Goal: Task Accomplishment & Management: Manage account settings

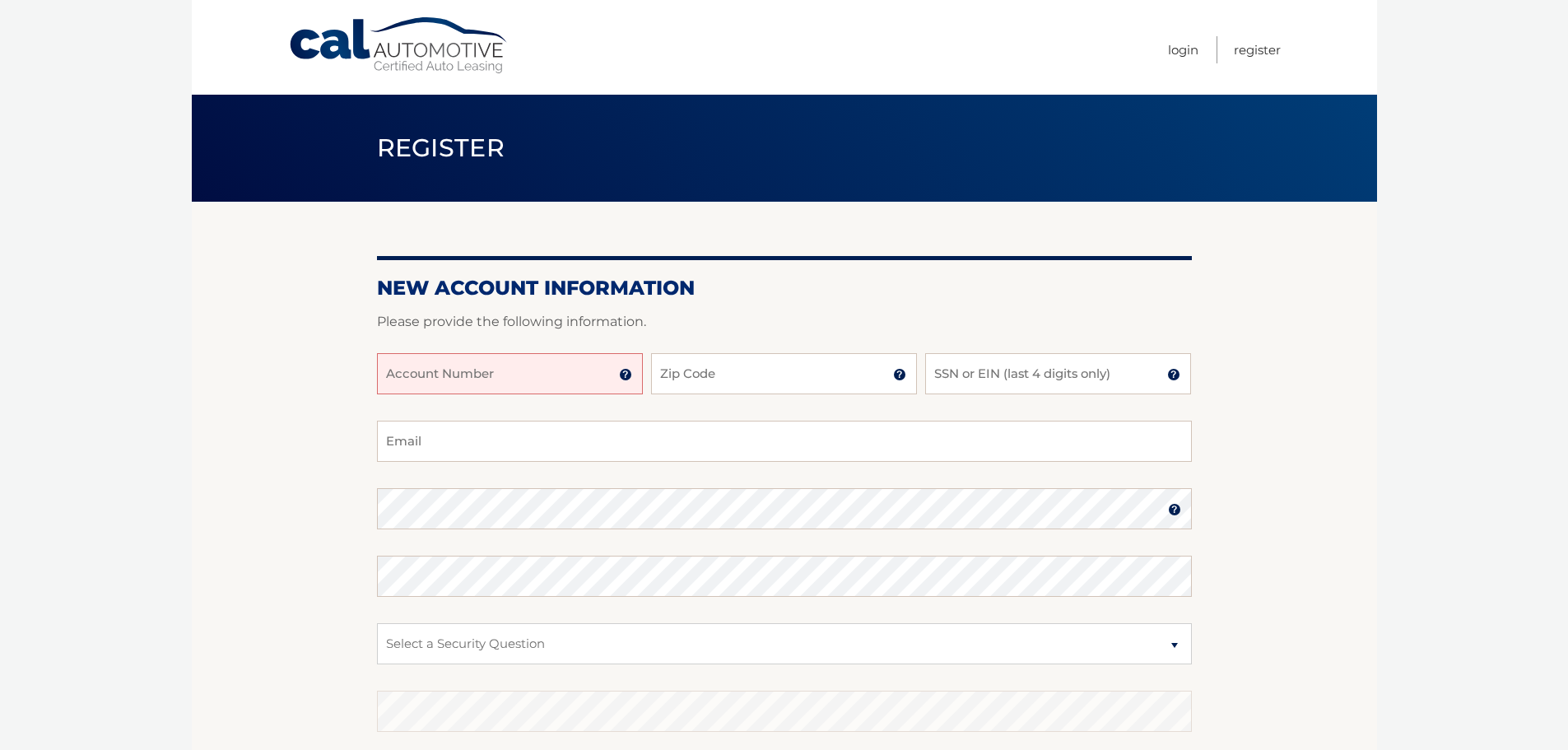
click at [472, 381] on input "Account Number" at bounding box center [509, 374] width 266 height 41
type input "44456006120"
click at [701, 369] on input "Zip Code" at bounding box center [784, 374] width 266 height 41
type input "11366"
click at [1050, 384] on input "SSN or EIN (last 4 digits only)" at bounding box center [1058, 374] width 266 height 41
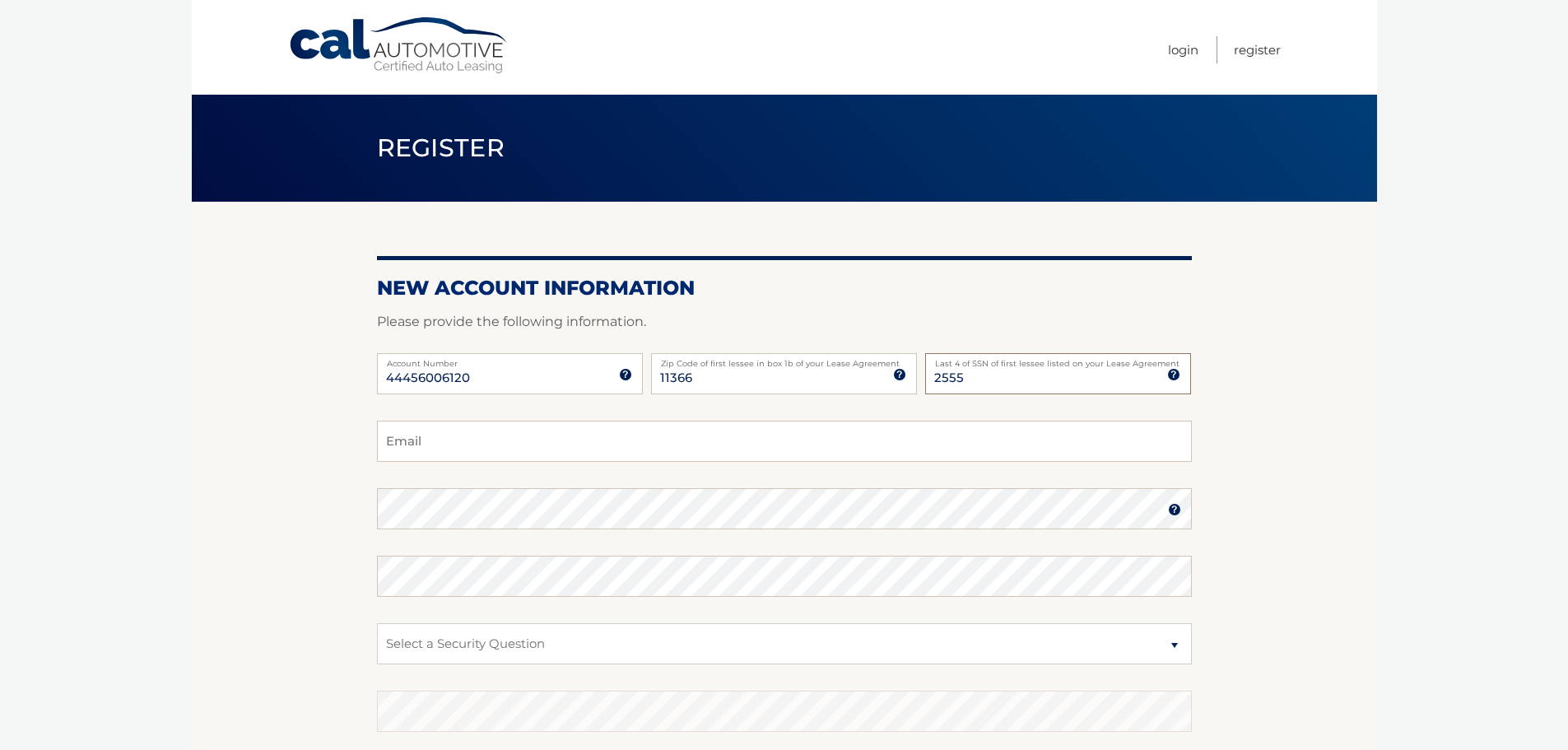
type input "2555"
click at [538, 417] on div "44456006120 Account Number 11 digit account number provided on your coupon book…" at bounding box center [784, 387] width 815 height 68
click at [522, 433] on input "Email" at bounding box center [784, 442] width 815 height 41
type input "meran.hamid@gmail.com"
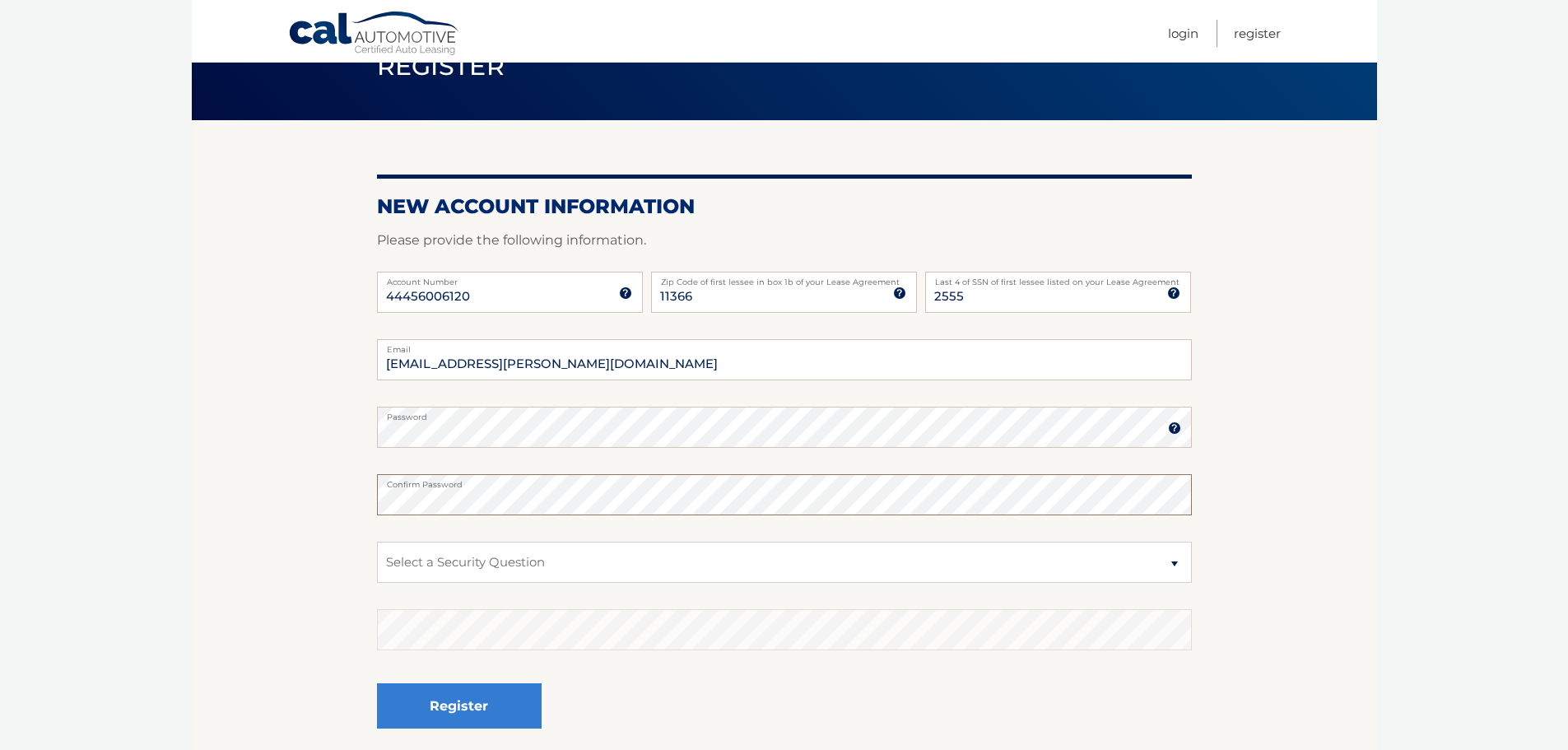
scroll to position [82, 0]
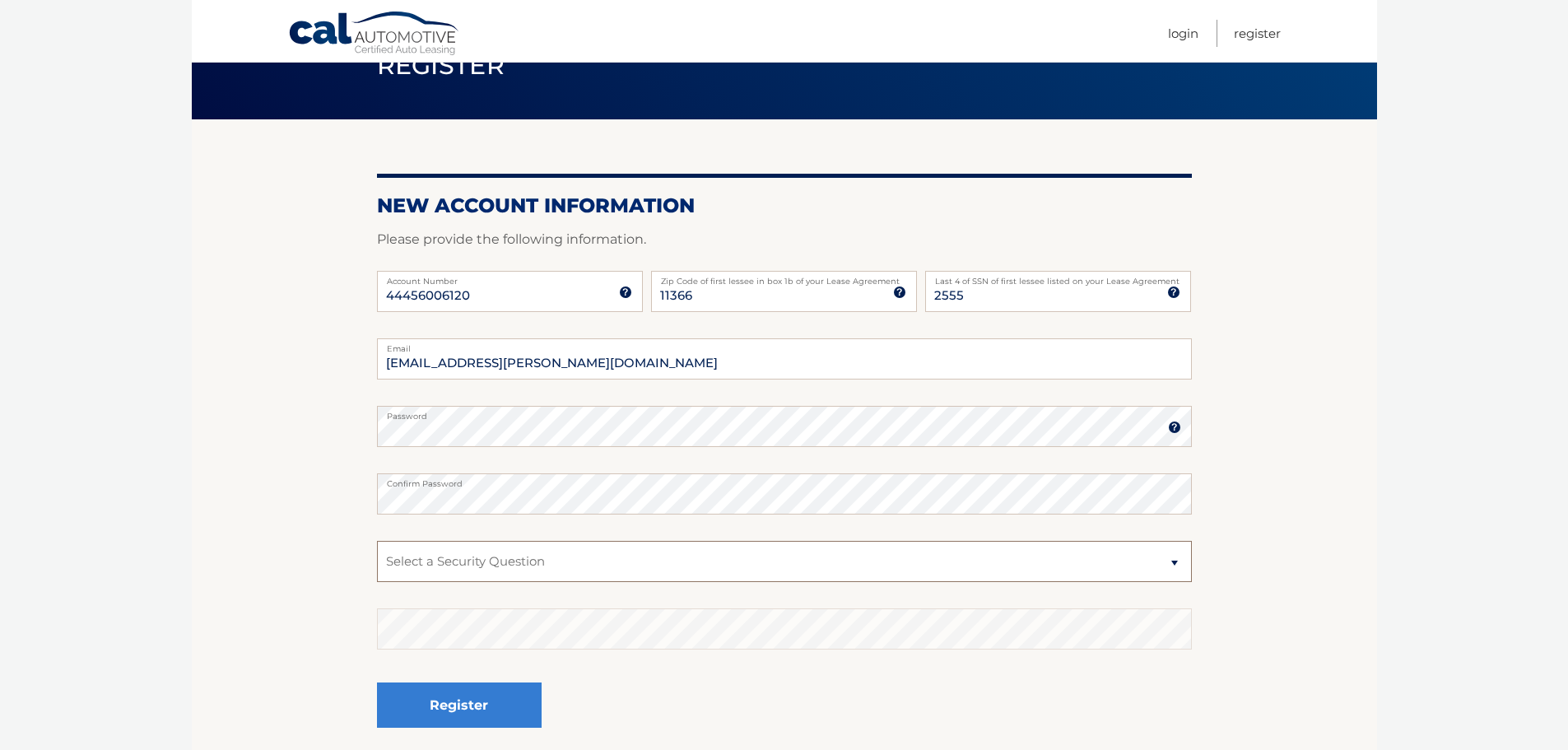
click at [554, 564] on select "Select a Security Question What was the name of your elementary school? What is…" at bounding box center [784, 562] width 815 height 41
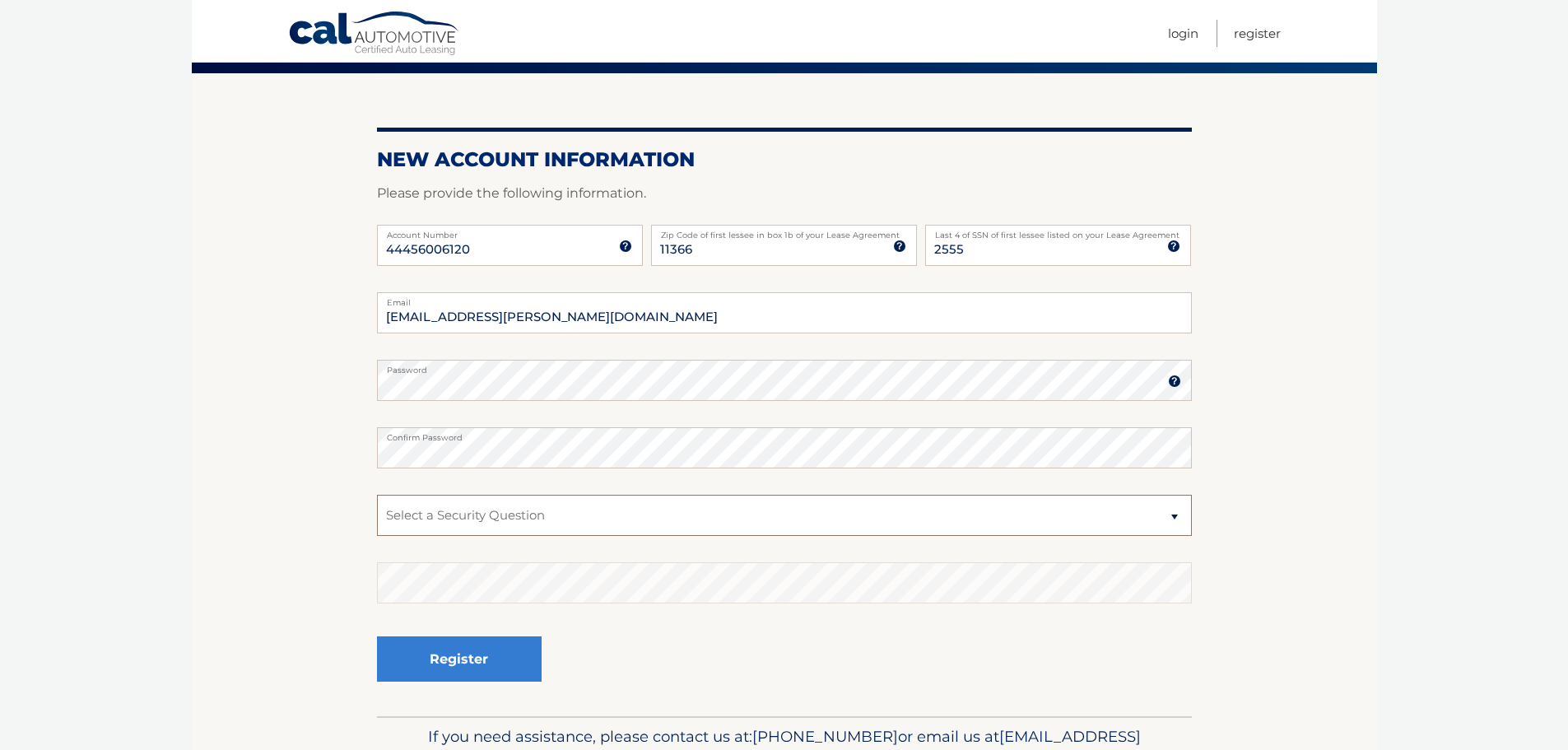
scroll to position [165, 0]
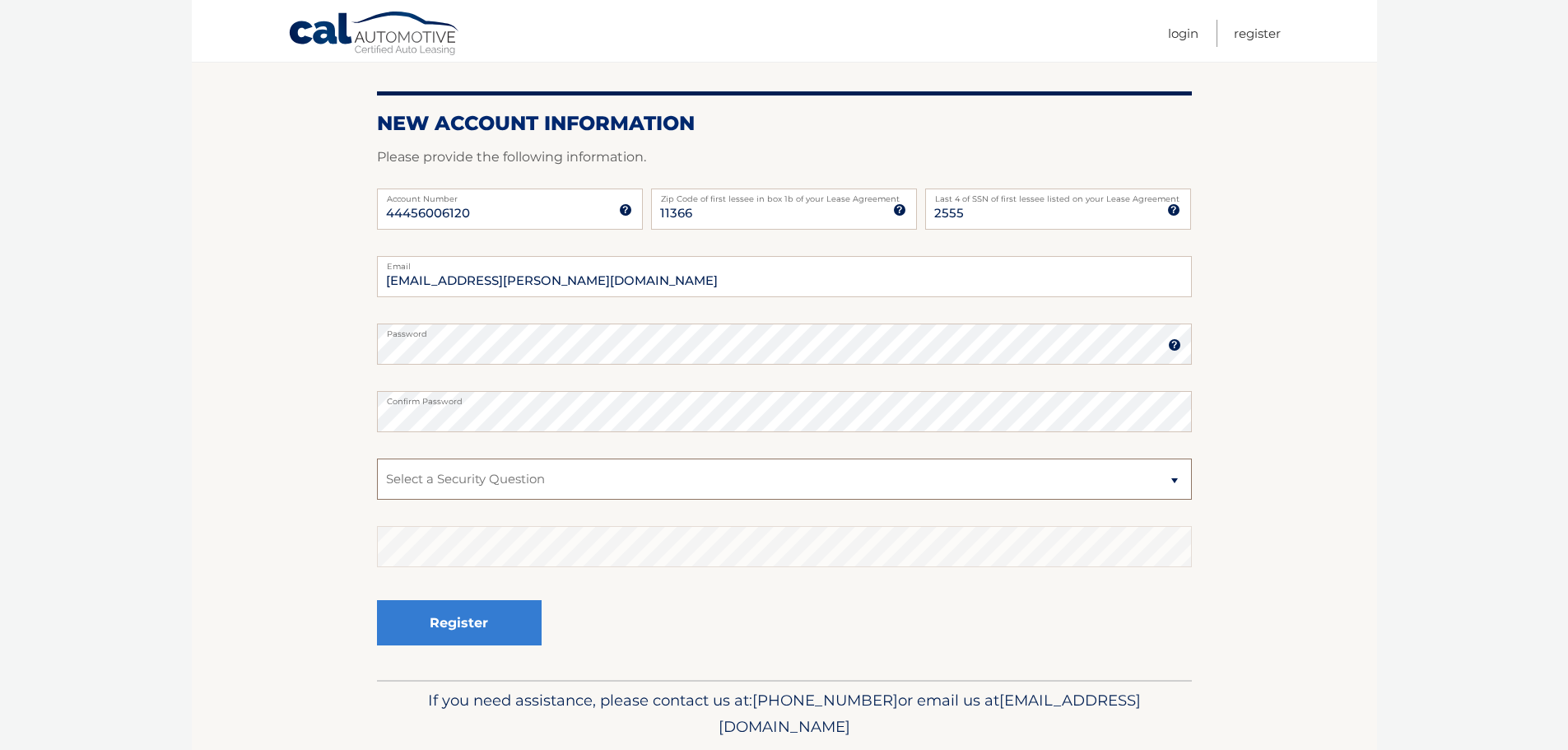
click at [528, 493] on select "Select a Security Question What was the name of your elementary school? What is…" at bounding box center [784, 480] width 815 height 41
select select "1"
click at [377, 459] on select "Select a Security Question What was the name of your elementary school? What is…" at bounding box center [784, 480] width 815 height 41
click at [461, 615] on button "Register" at bounding box center [459, 623] width 165 height 45
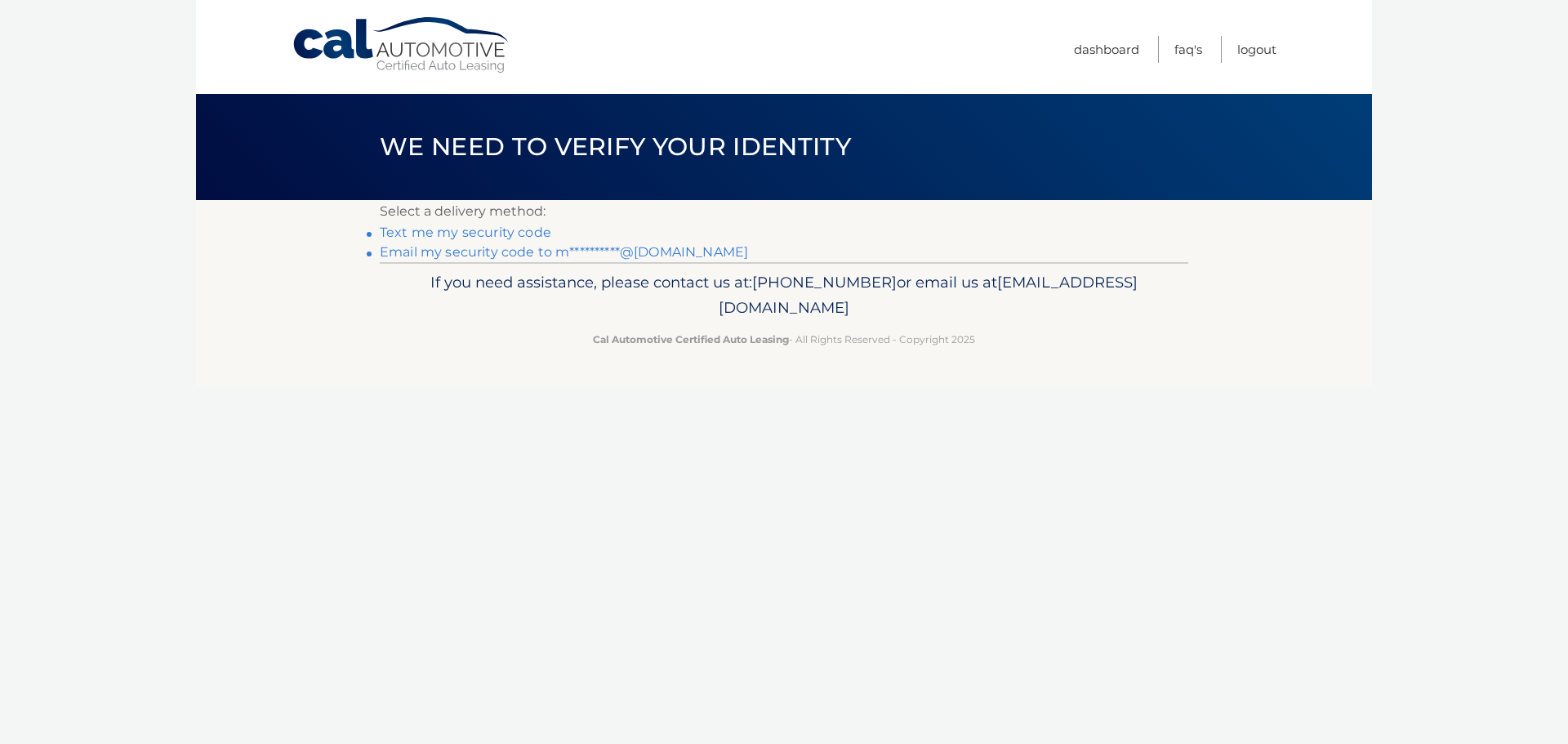
click at [506, 235] on link "Text me my security code" at bounding box center [465, 232] width 172 height 16
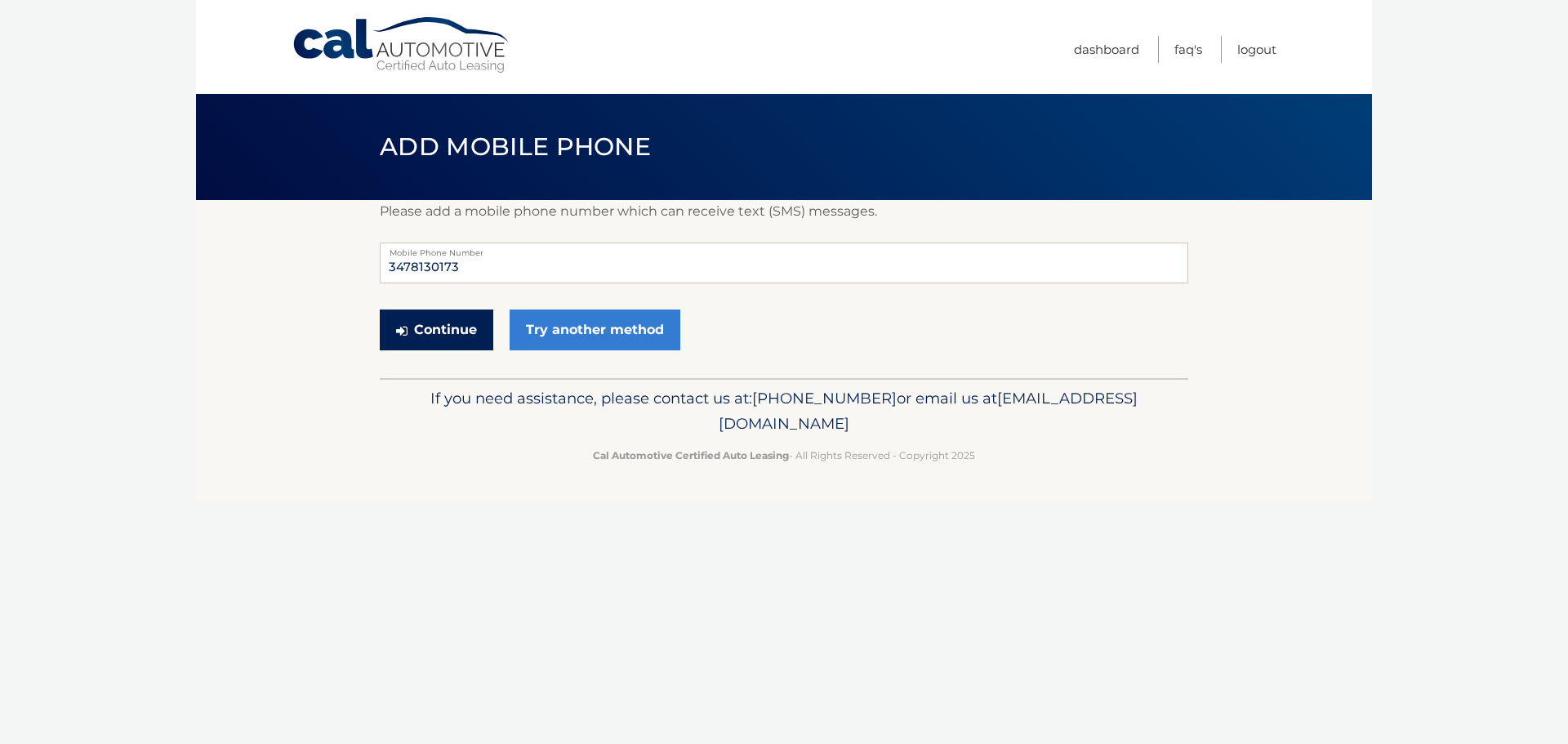
click at [425, 334] on button "Continue" at bounding box center [435, 330] width 113 height 41
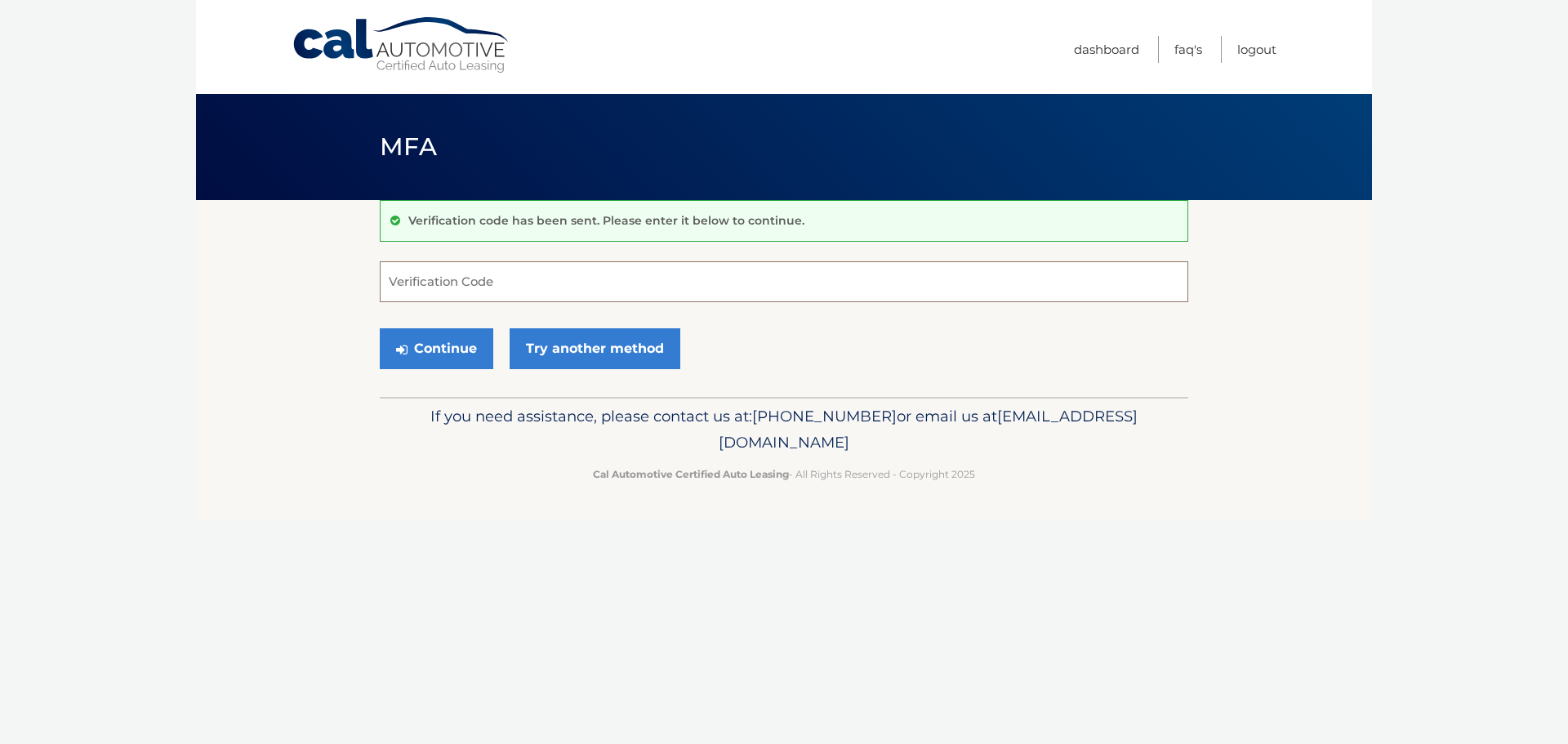
click at [494, 281] on input "Verification Code" at bounding box center [783, 282] width 808 height 41
type input "281358"
click at [439, 337] on button "Continue" at bounding box center [435, 349] width 113 height 41
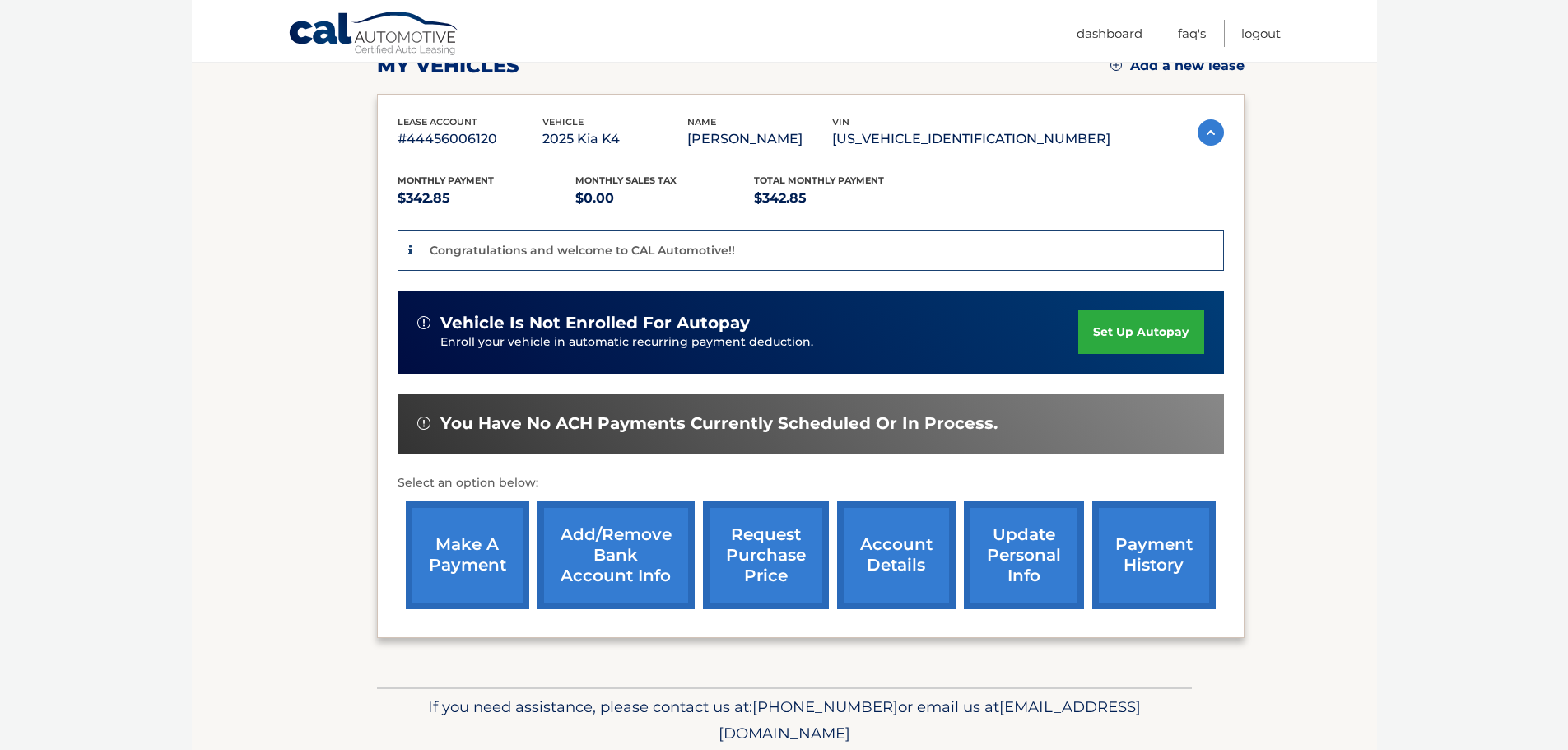
scroll to position [310, 0]
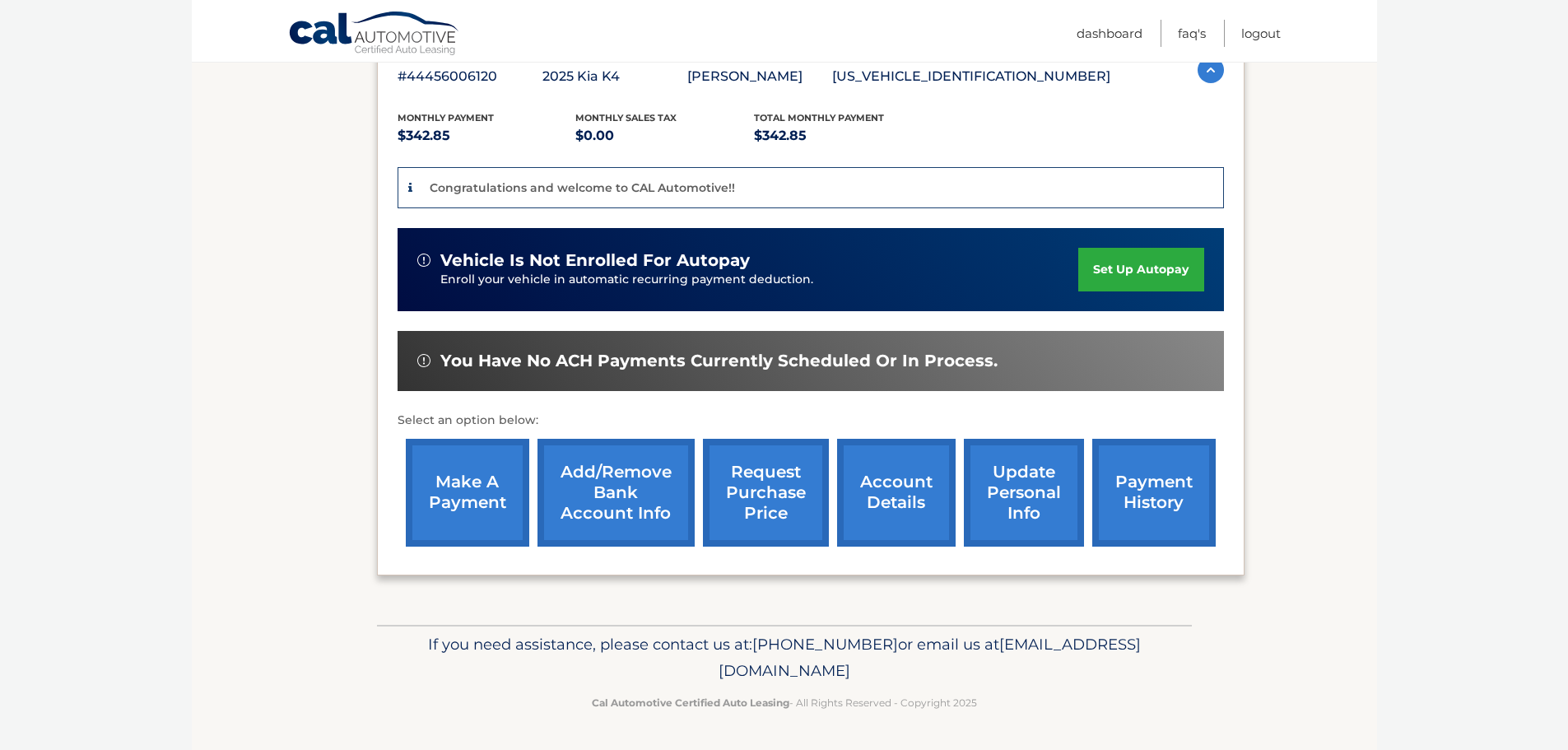
click at [1143, 270] on link "set up autopay" at bounding box center [1140, 269] width 125 height 43
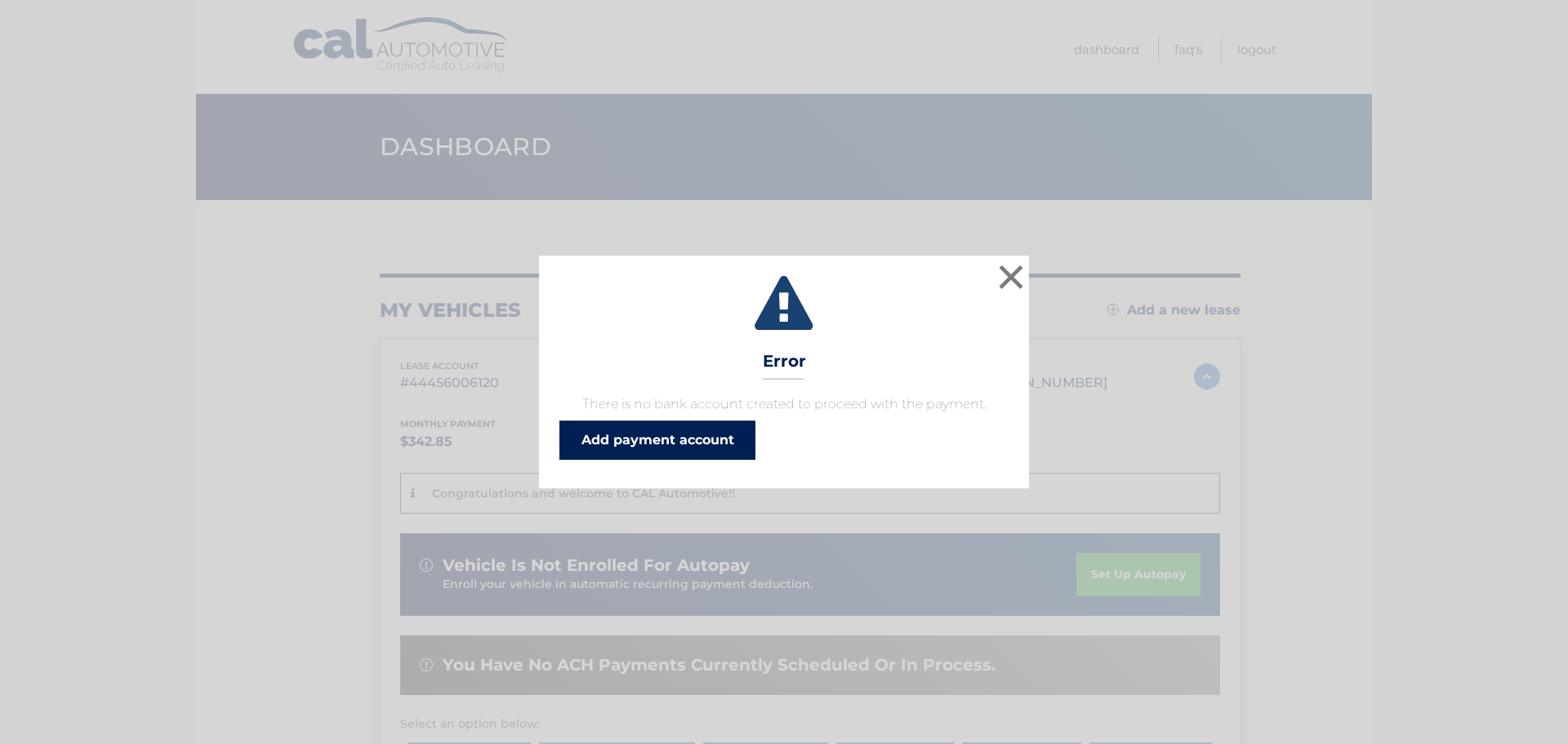
click at [661, 442] on link "Add payment account" at bounding box center [658, 440] width 196 height 39
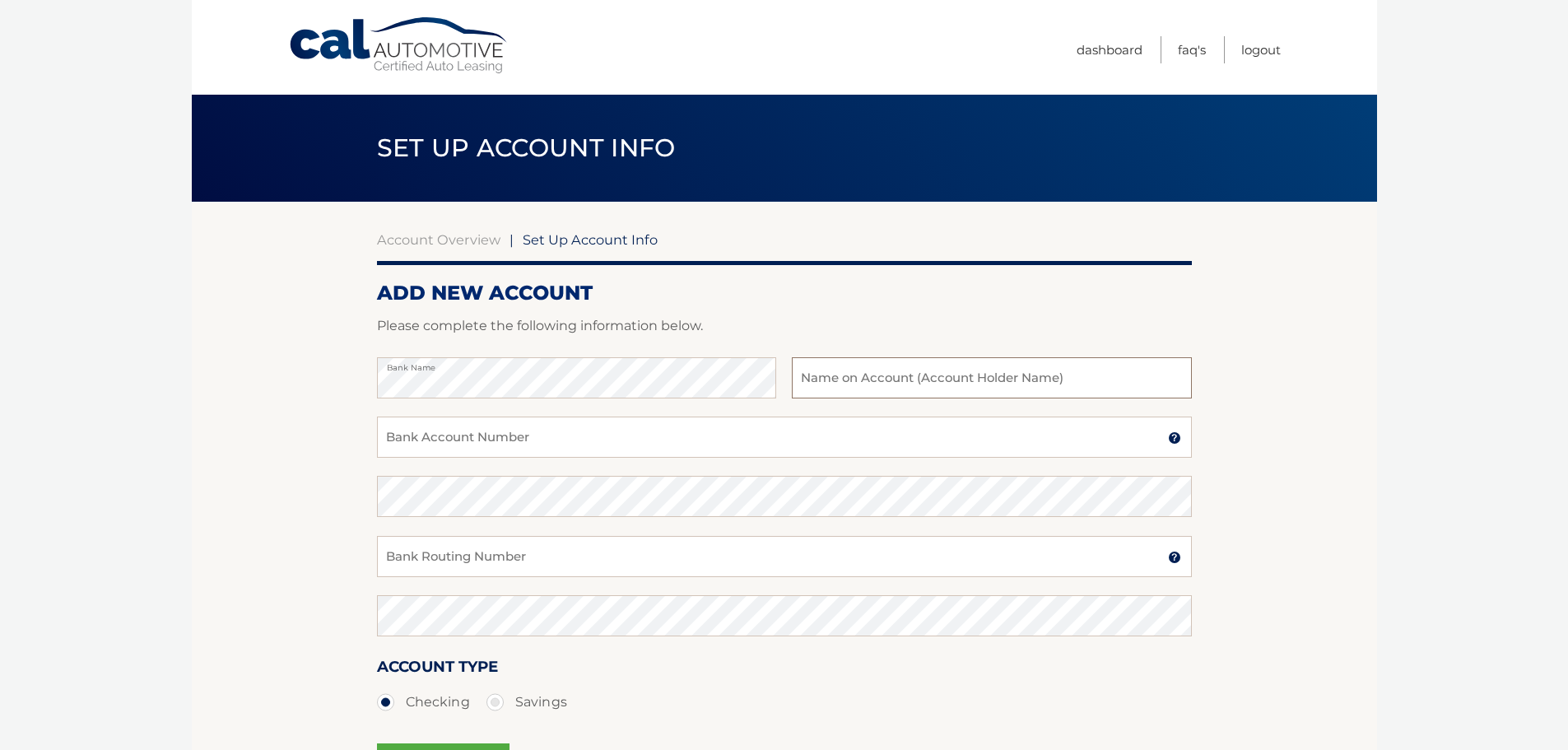
click at [869, 383] on input "text" at bounding box center [992, 378] width 399 height 41
type input "[PERSON_NAME]"
click at [503, 440] on input "Bank Account Number" at bounding box center [784, 437] width 815 height 41
type input "582007709"
click at [461, 560] on input "Bank Routing Number" at bounding box center [784, 557] width 815 height 41
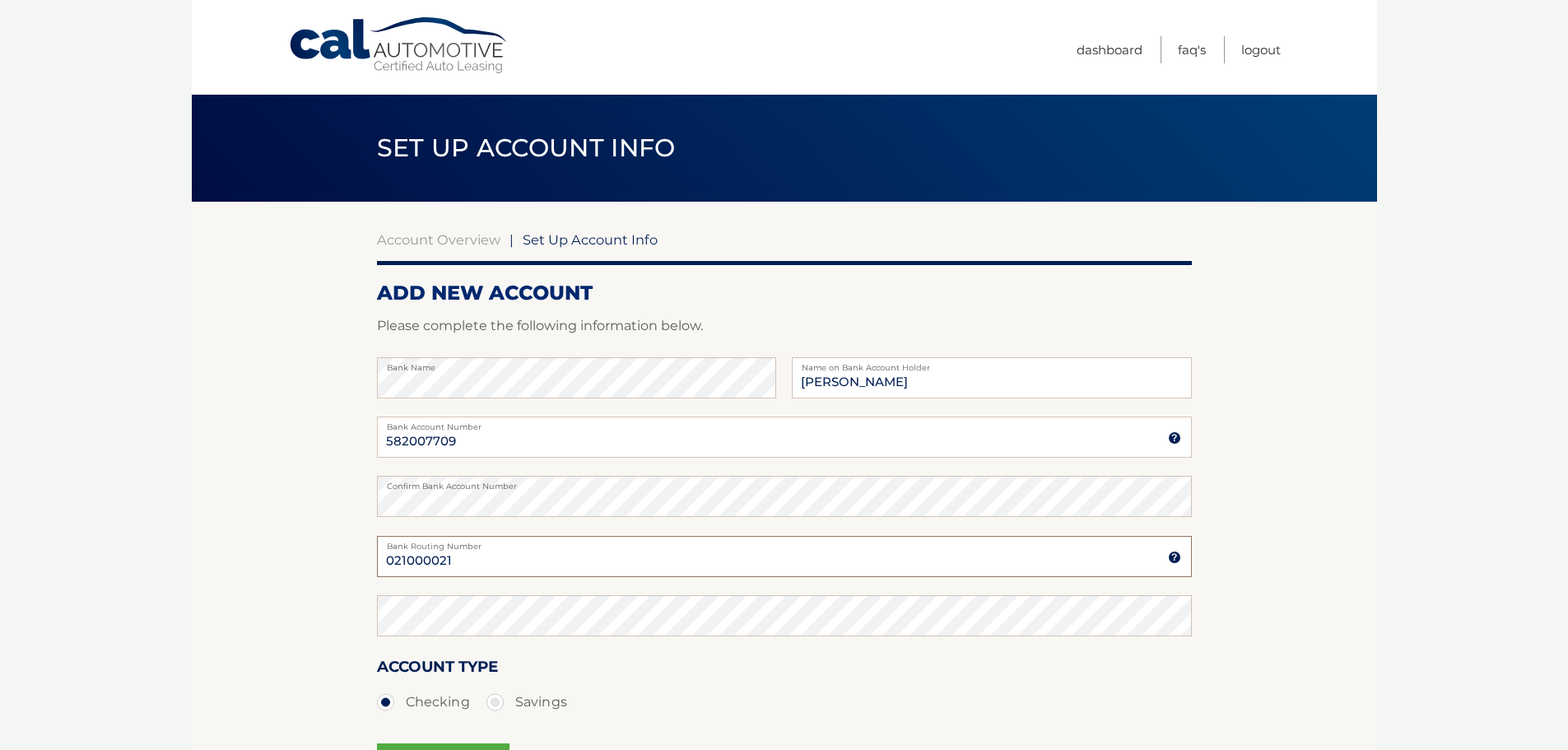
type input "021000021"
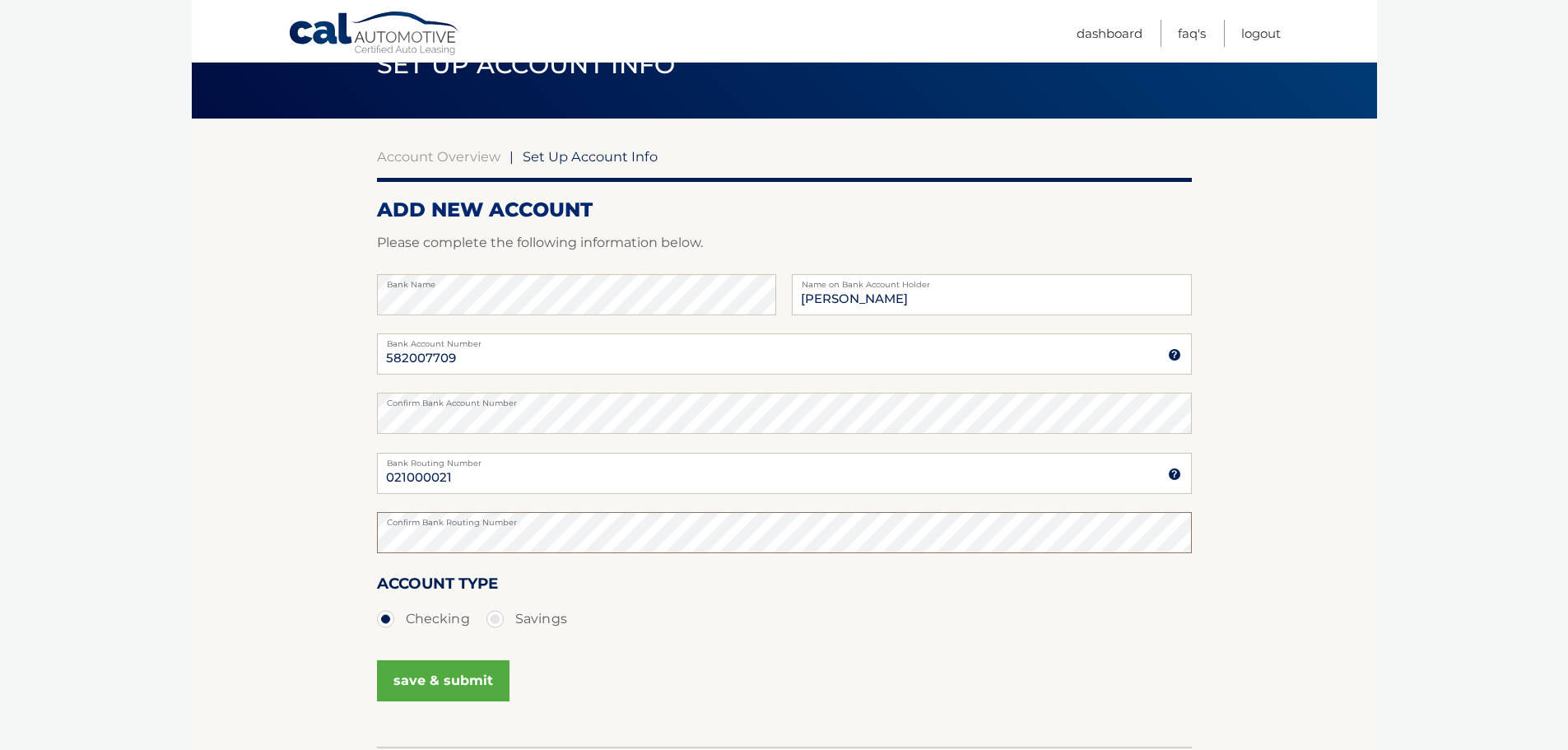
scroll to position [122, 0]
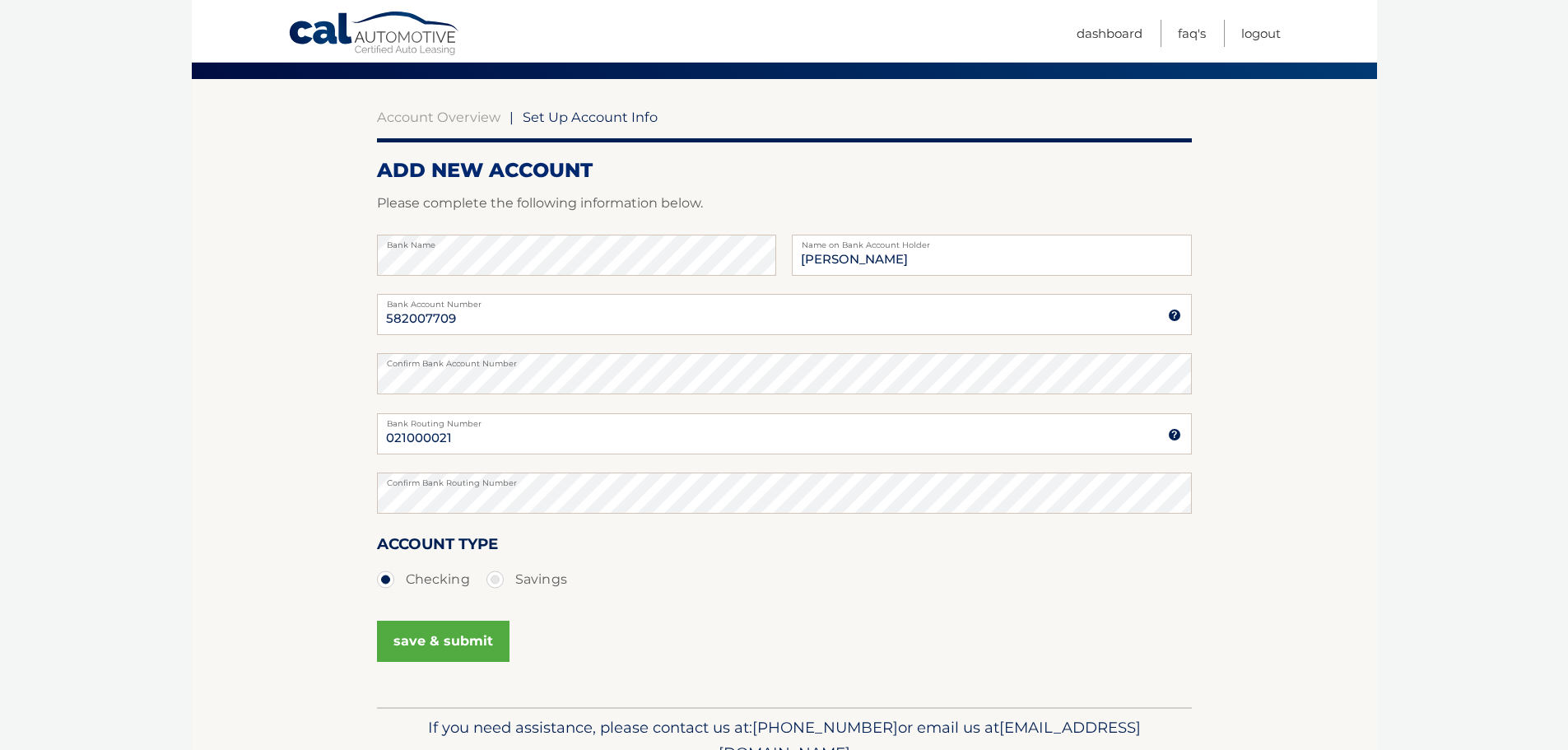
click at [447, 645] on button "save & submit" at bounding box center [443, 642] width 133 height 41
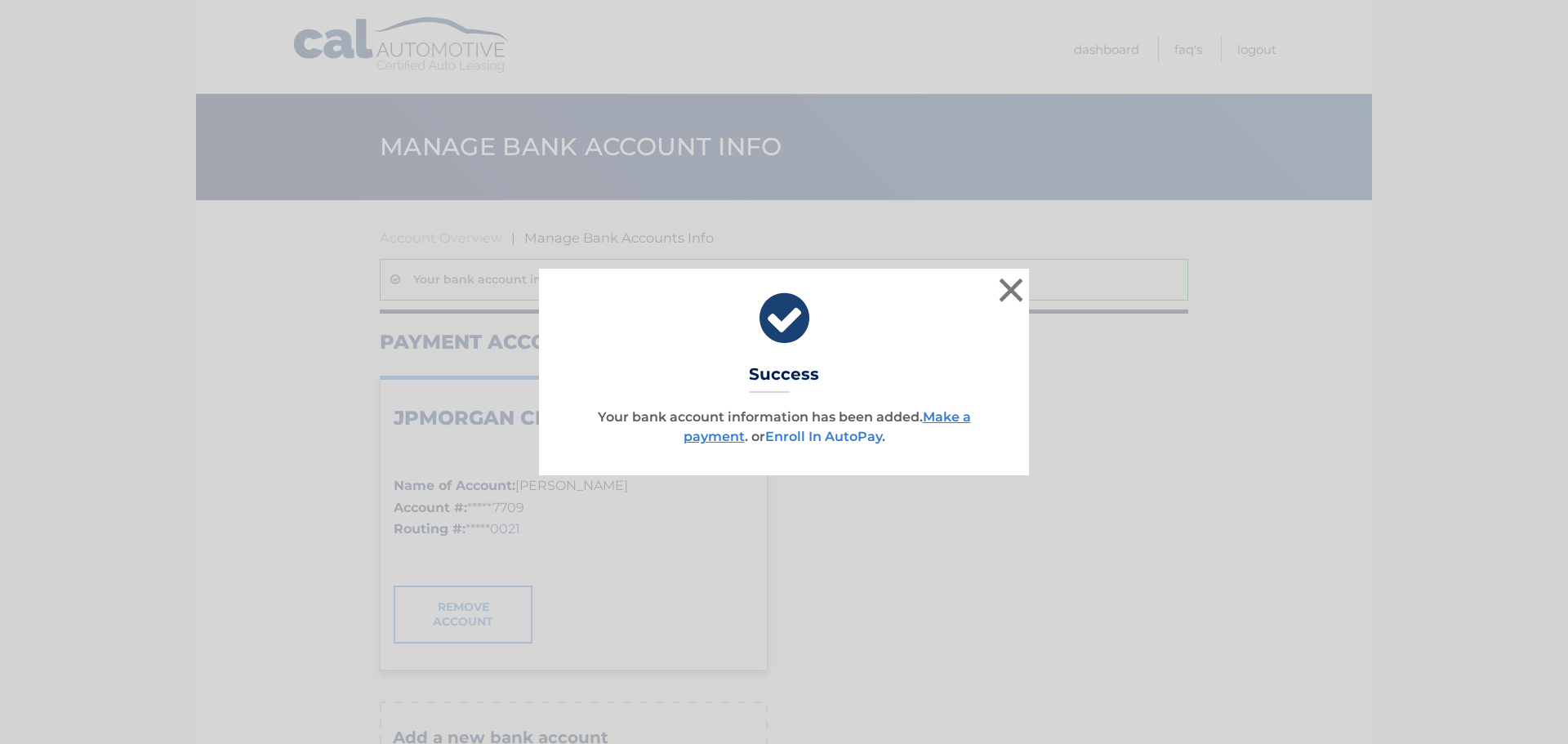
click at [841, 435] on link "Enroll In AutoPay" at bounding box center [823, 436] width 117 height 16
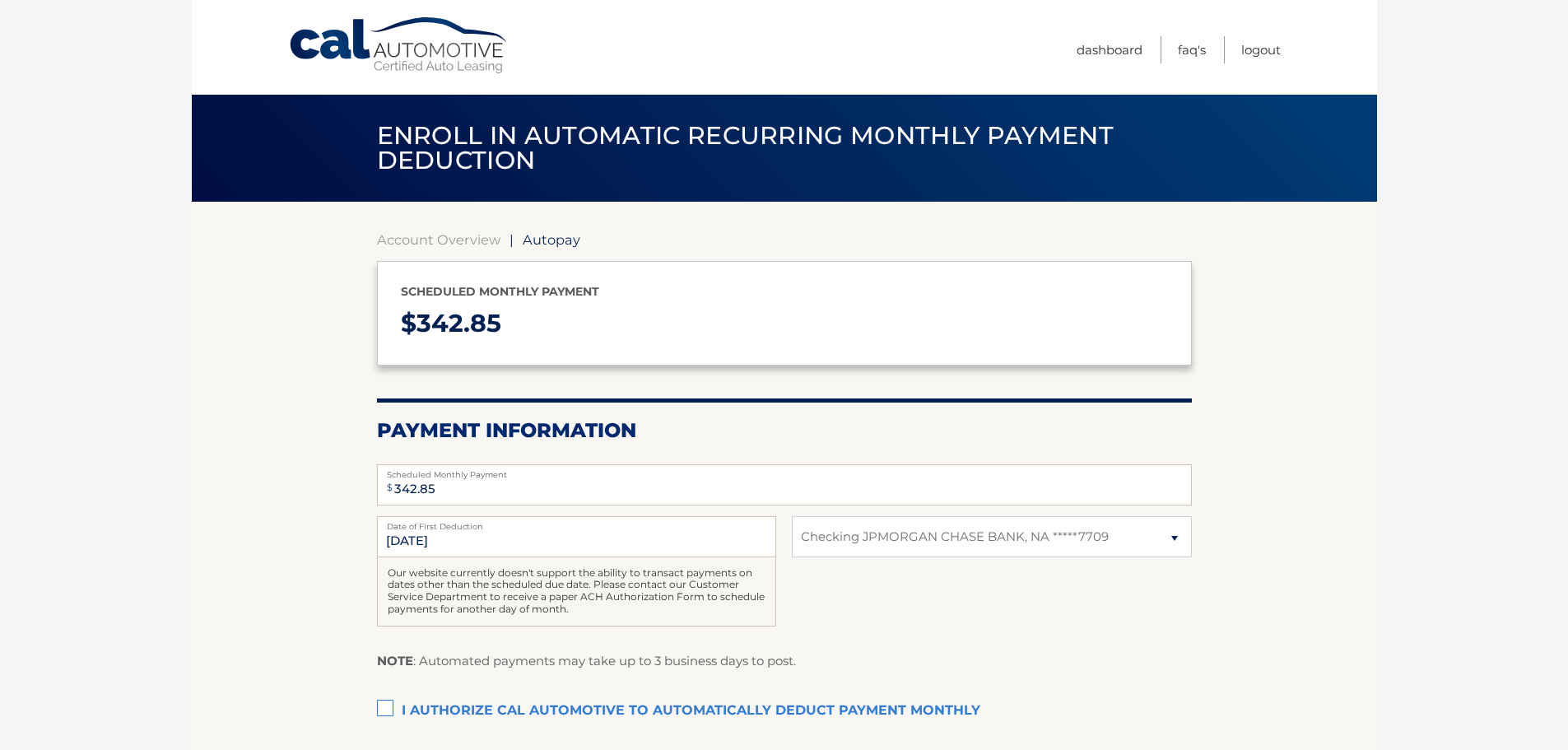
select select "NTNkZmY5NWMtY2JmMy00NmM0LTlkNTktZDgzNWMxNTRmYjA4"
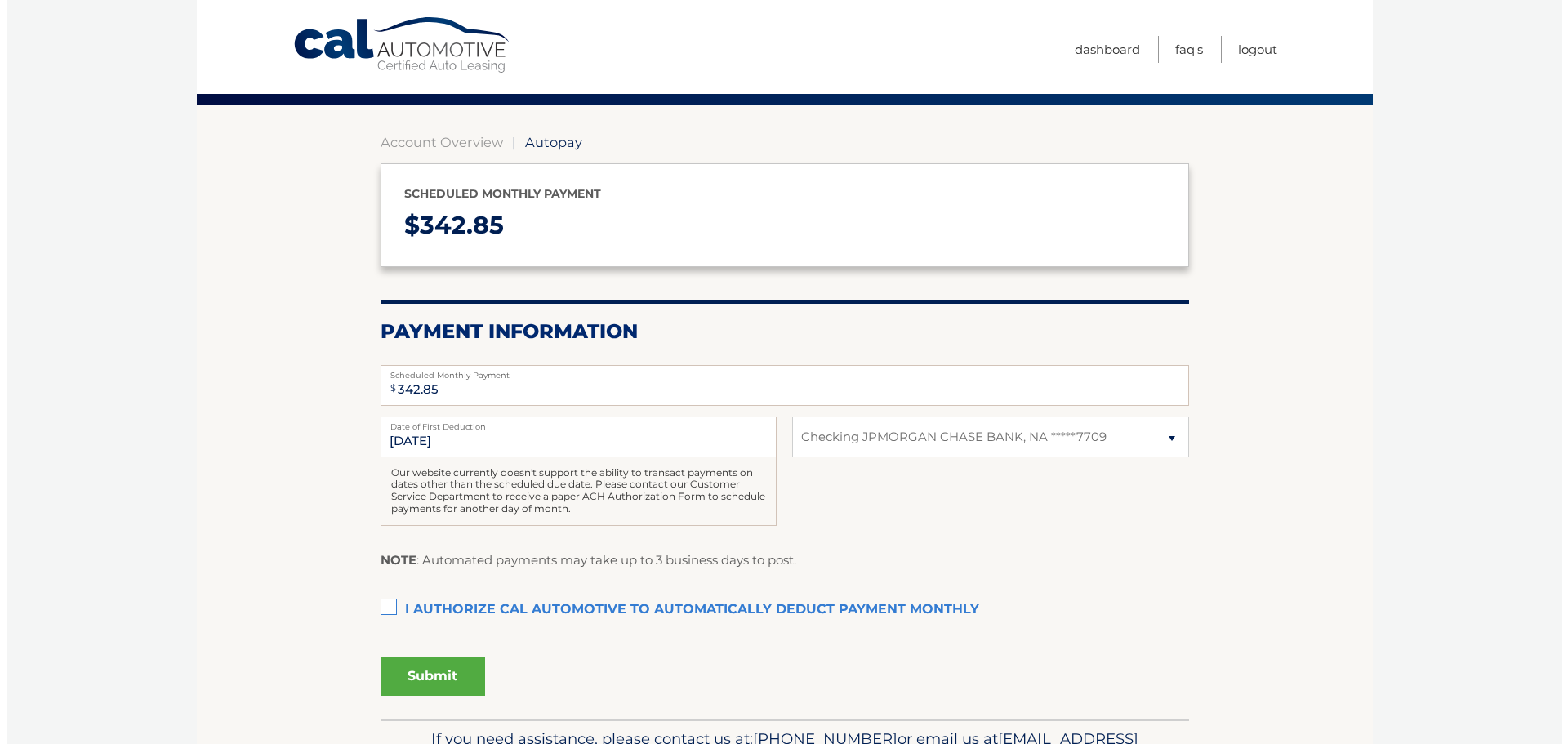
scroll to position [164, 0]
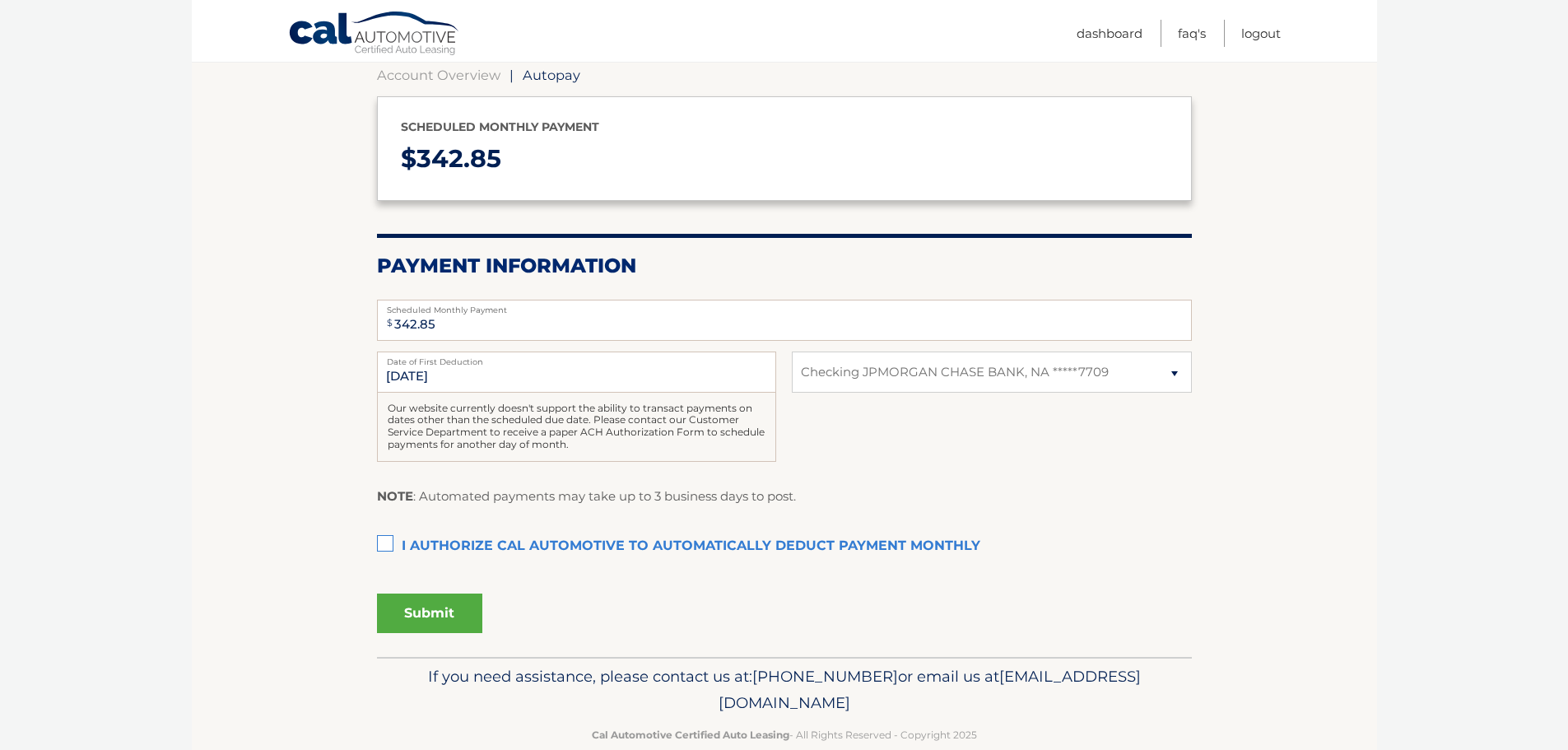
click at [392, 547] on label "I authorize cal automotive to automatically deduct payment monthly This checkbo…" at bounding box center [784, 546] width 815 height 33
click at [0, 0] on input "I authorize cal automotive to automatically deduct payment monthly This checkbo…" at bounding box center [0, 0] width 0 height 0
click at [428, 609] on button "Submit" at bounding box center [429, 613] width 105 height 40
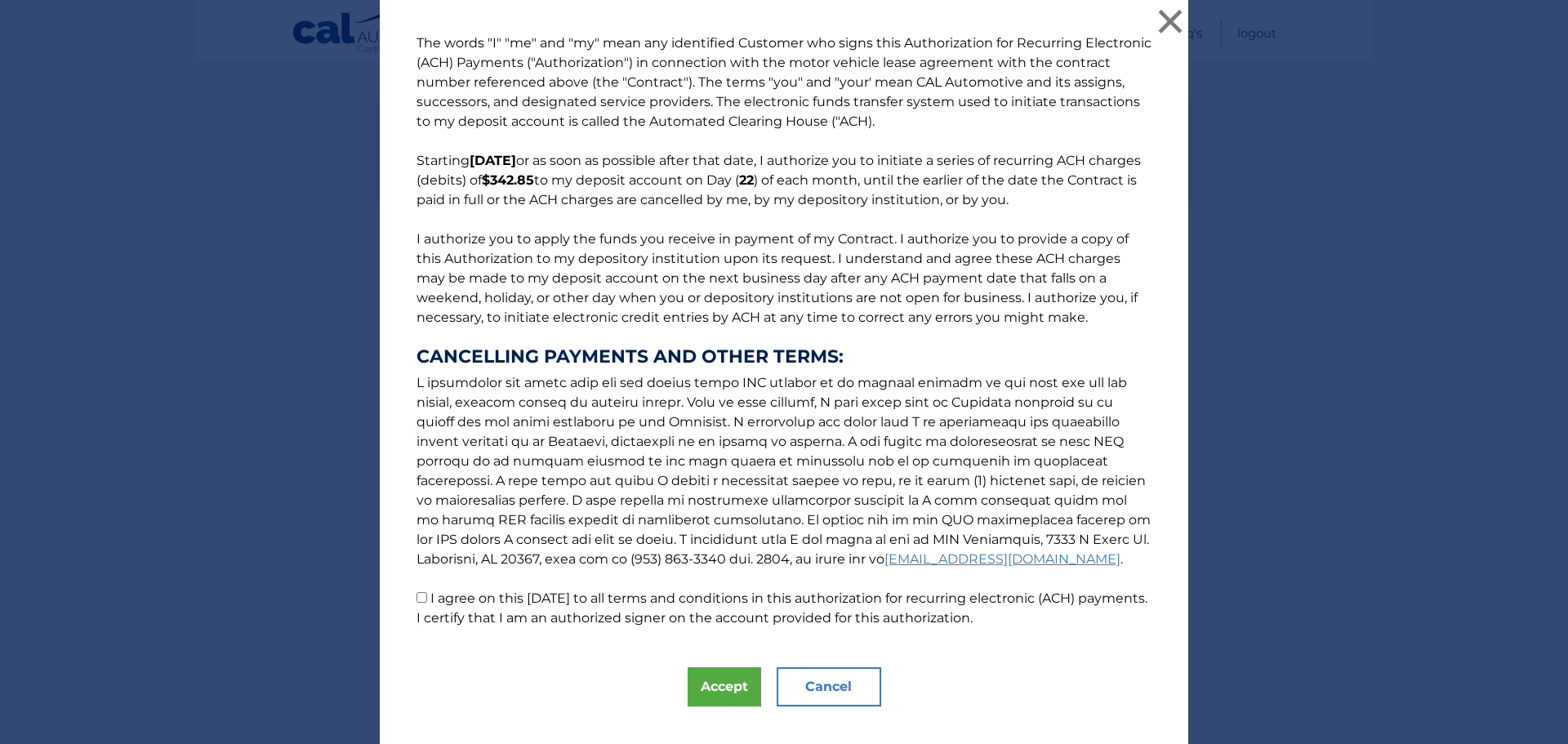
click at [419, 600] on input "I agree on this 09/09/2025 to all terms and conditions in this authorization fo…" at bounding box center [421, 597] width 10 height 10
checkbox input "true"
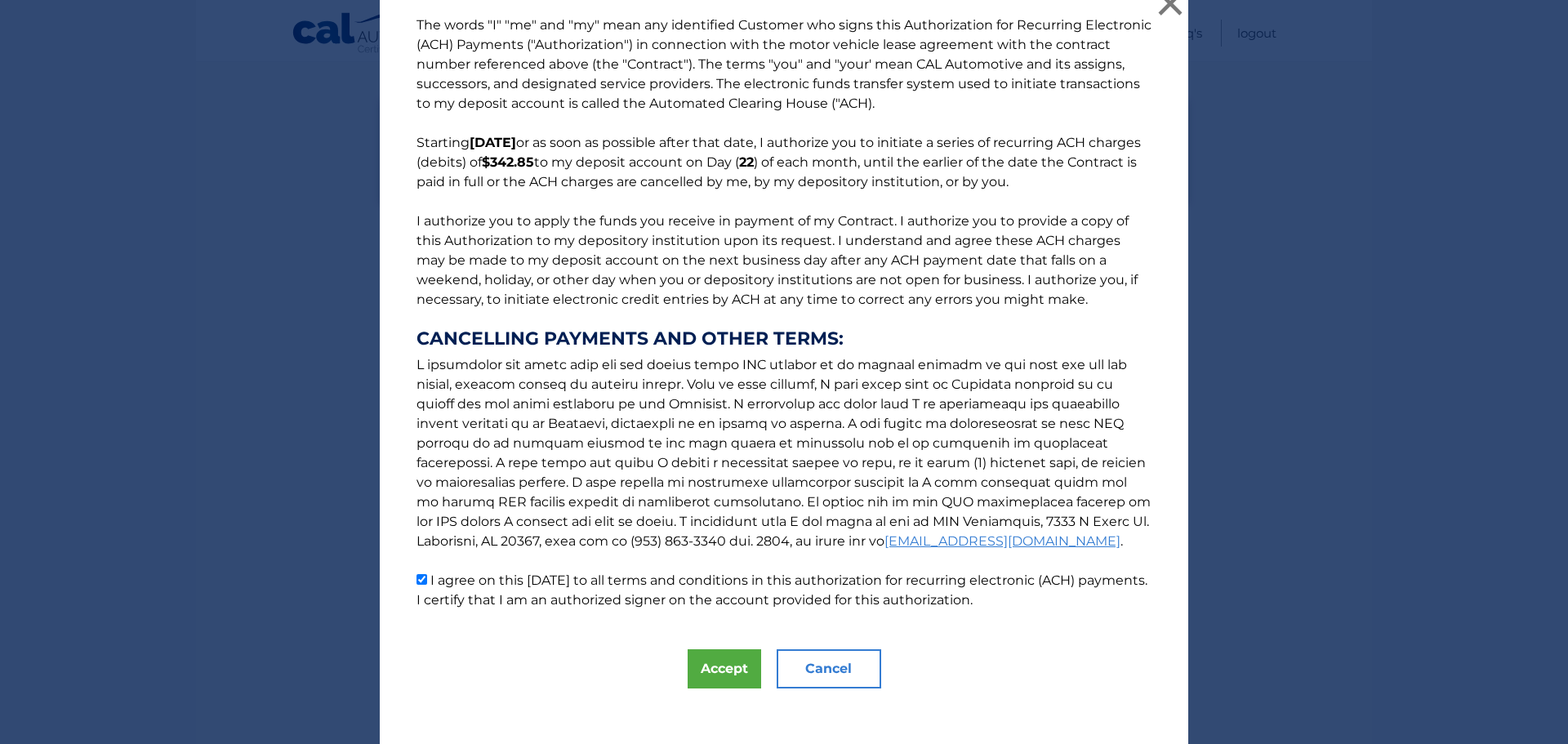
scroll to position [28, 0]
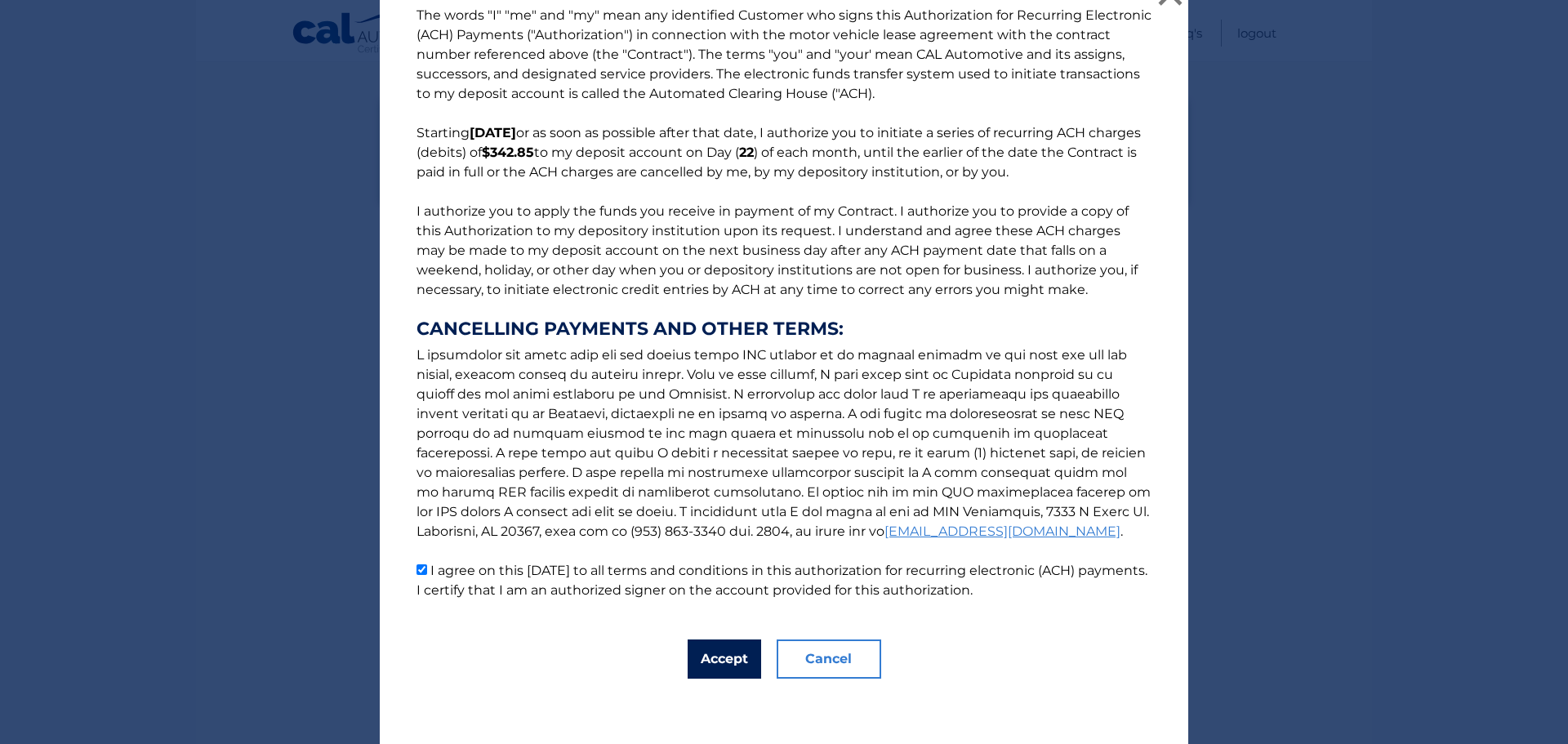
click at [699, 645] on button "Accept" at bounding box center [724, 659] width 74 height 39
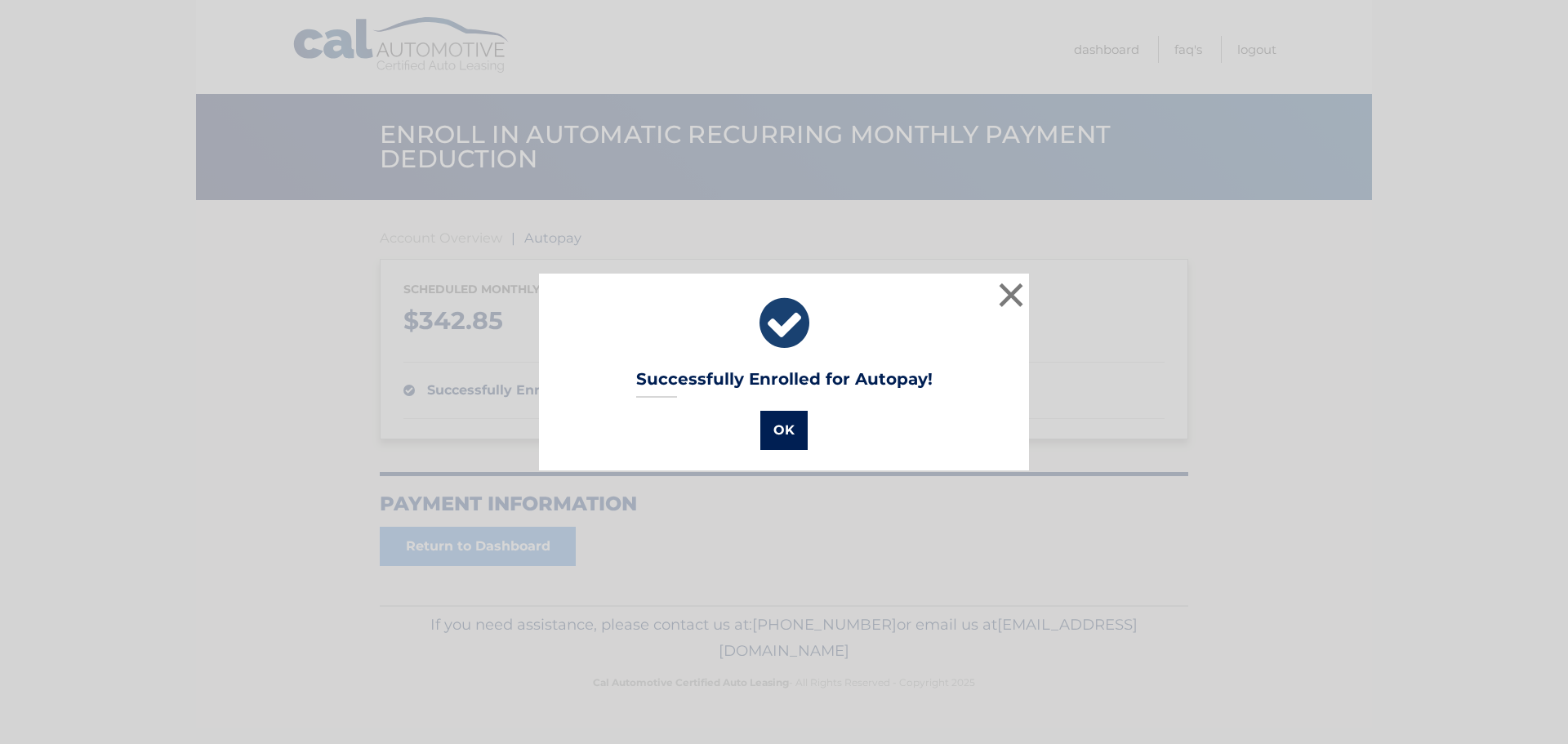
click at [777, 428] on button "OK" at bounding box center [784, 431] width 48 height 39
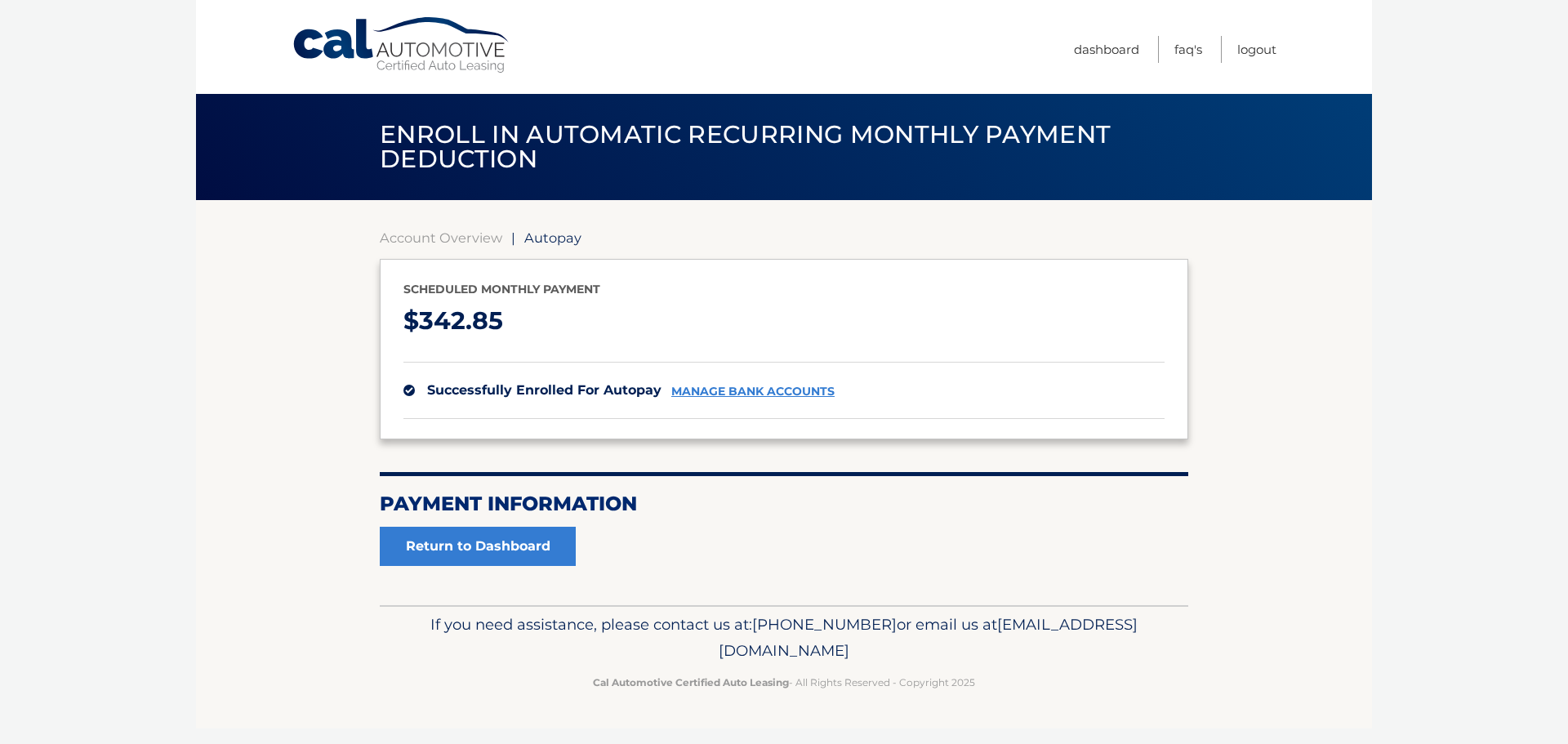
click at [80, 412] on body "Cal Automotive Menu Dashboard FAQ's Logout | $" at bounding box center [784, 372] width 1568 height 744
